Goal: Task Accomplishment & Management: Manage account settings

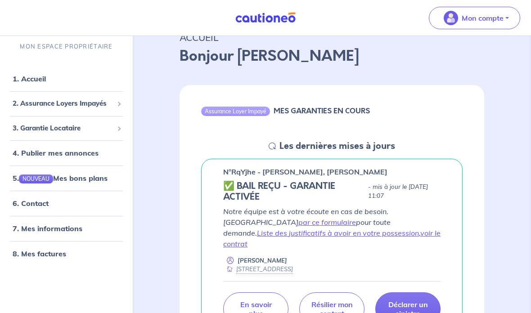
scroll to position [49, 0]
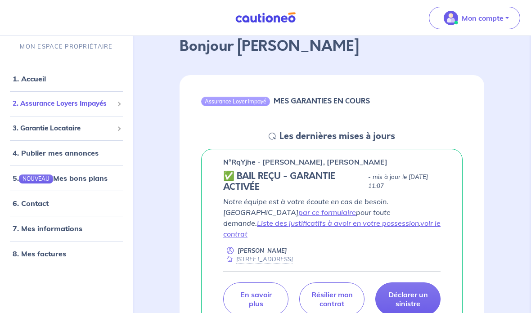
click at [115, 108] on div "2. Assurance Loyers Impayés" at bounding box center [67, 104] width 126 height 18
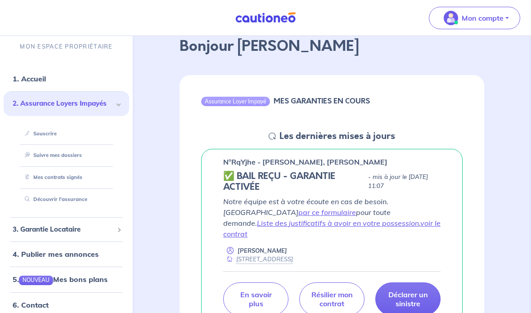
click at [68, 181] on link "Mes contrats signés" at bounding box center [51, 177] width 61 height 6
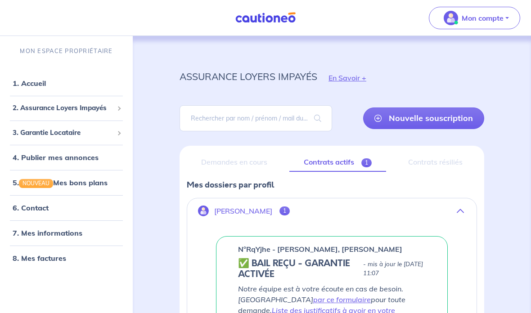
click at [285, 216] on button "[PERSON_NAME] 1" at bounding box center [331, 211] width 289 height 22
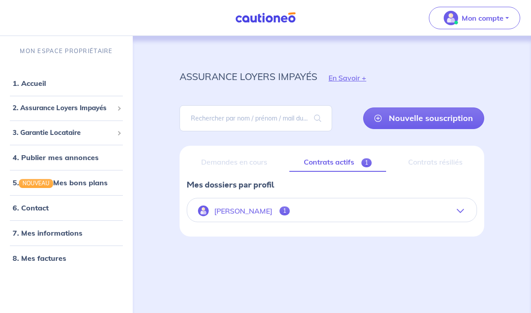
click at [286, 212] on span "1" at bounding box center [285, 211] width 10 height 9
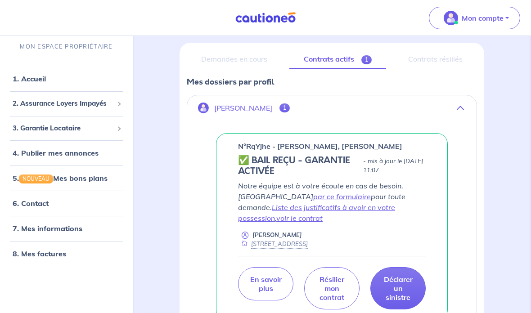
scroll to position [95, 0]
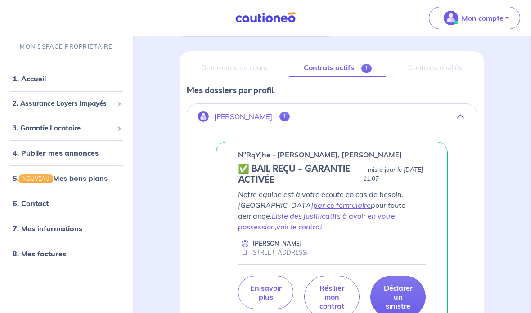
click at [507, 20] on button "Mon compte" at bounding box center [474, 18] width 91 height 23
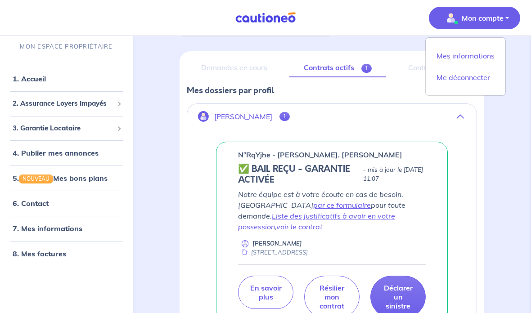
click at [477, 83] on link "Me déconnecter" at bounding box center [465, 77] width 72 height 14
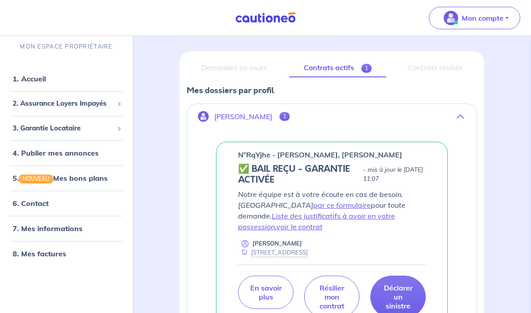
scroll to position [1, 0]
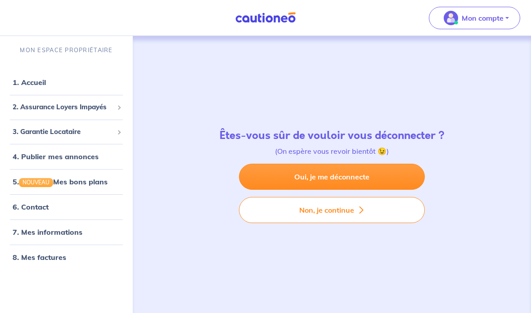
click at [348, 190] on link "Oui, je me déconnecte" at bounding box center [332, 177] width 186 height 26
